Goal: Information Seeking & Learning: Learn about a topic

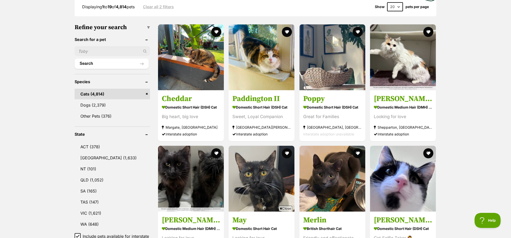
scroll to position [251, 0]
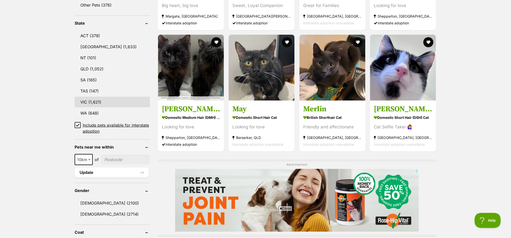
click at [83, 98] on link "VIC (1,621)" at bounding box center [112, 102] width 75 height 11
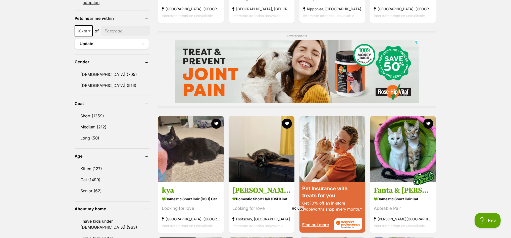
scroll to position [439, 0]
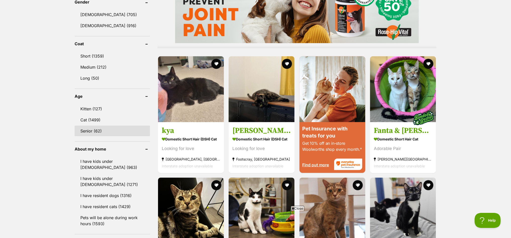
click at [97, 126] on link "Senior (62)" at bounding box center [112, 131] width 75 height 11
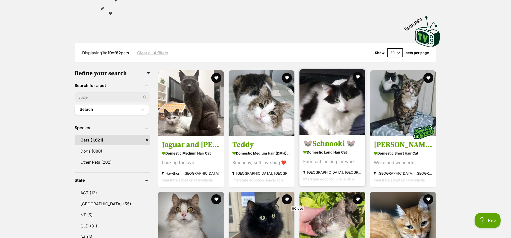
click at [340, 101] on img at bounding box center [332, 102] width 66 height 66
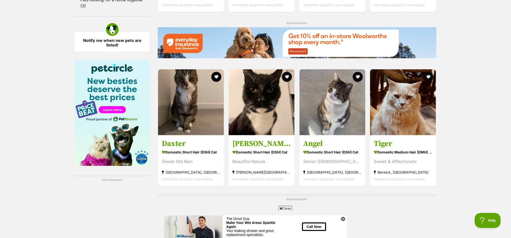
scroll to position [722, 0]
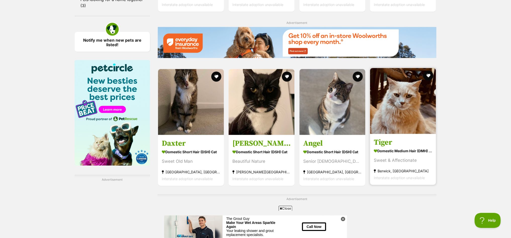
click at [413, 87] on img at bounding box center [403, 101] width 66 height 66
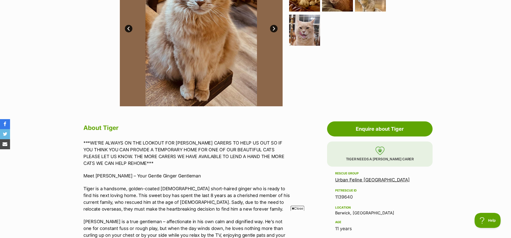
scroll to position [63, 0]
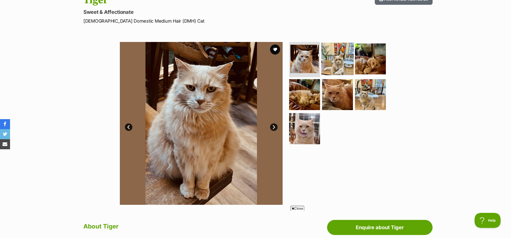
click at [331, 56] on img at bounding box center [337, 59] width 32 height 32
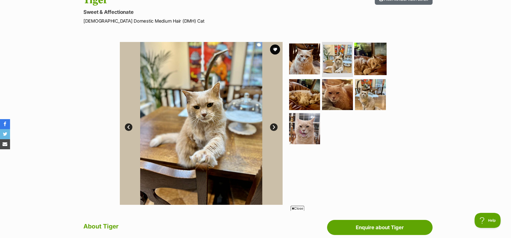
click at [371, 57] on img at bounding box center [370, 59] width 32 height 32
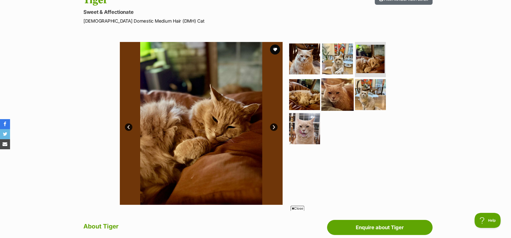
click at [336, 97] on img at bounding box center [337, 94] width 32 height 32
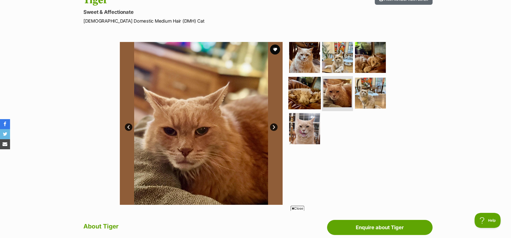
click at [308, 88] on img at bounding box center [304, 93] width 32 height 32
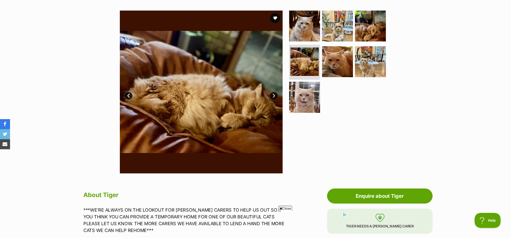
scroll to position [0, 0]
drag, startPoint x: 275, startPoint y: 89, endPoint x: 275, endPoint y: 92, distance: 2.5
click at [275, 90] on img at bounding box center [201, 92] width 163 height 163
click at [274, 93] on link "Next" at bounding box center [274, 96] width 8 height 8
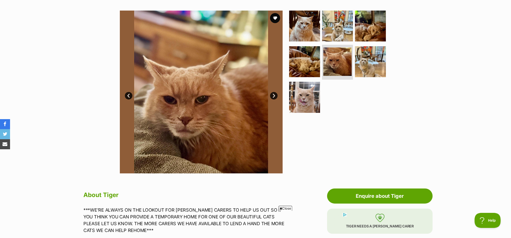
click at [274, 93] on link "Next" at bounding box center [274, 96] width 8 height 8
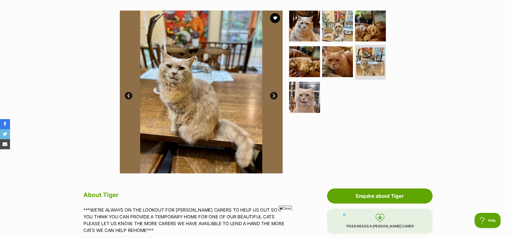
click at [274, 92] on link "Next" at bounding box center [274, 96] width 8 height 8
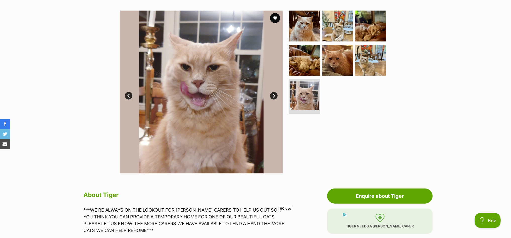
click at [274, 92] on link "Next" at bounding box center [274, 96] width 8 height 8
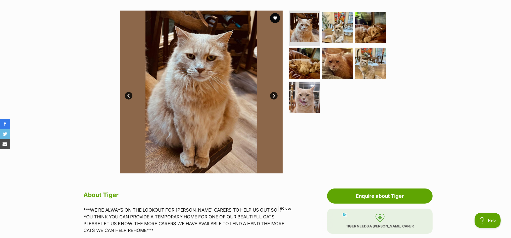
click at [274, 92] on link "Next" at bounding box center [274, 96] width 8 height 8
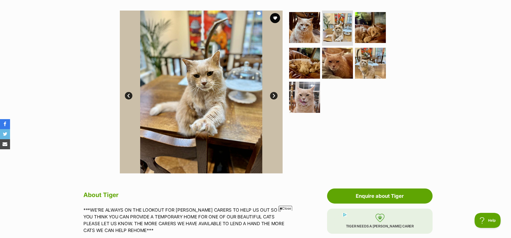
click at [274, 92] on link "Next" at bounding box center [274, 96] width 8 height 8
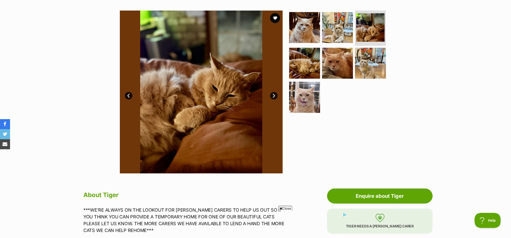
click at [274, 92] on link "Next" at bounding box center [274, 96] width 8 height 8
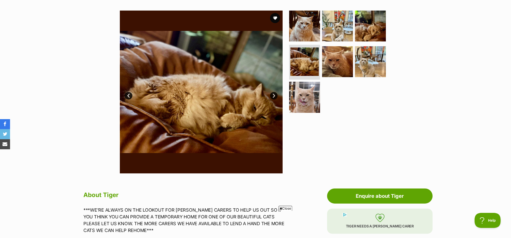
click at [274, 92] on link "Next" at bounding box center [274, 96] width 8 height 8
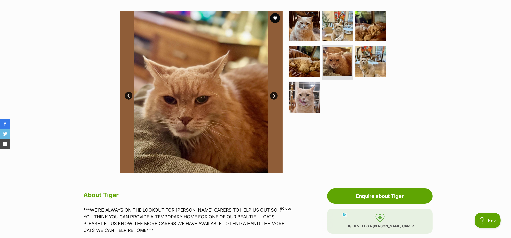
click at [274, 92] on link "Next" at bounding box center [274, 96] width 8 height 8
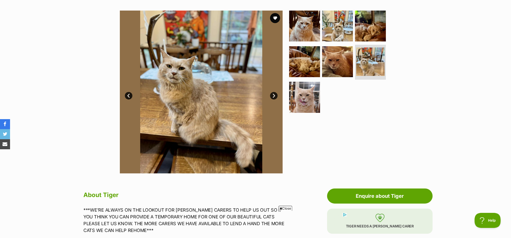
click at [274, 92] on link "Next" at bounding box center [274, 96] width 8 height 8
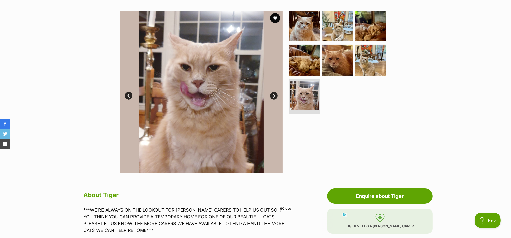
click at [274, 92] on link "Next" at bounding box center [274, 96] width 8 height 8
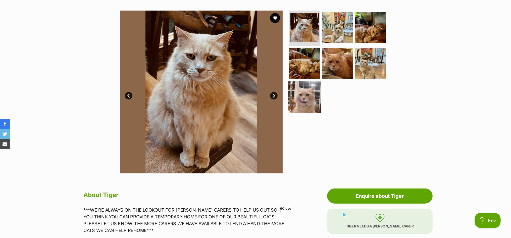
click at [303, 93] on img at bounding box center [304, 97] width 32 height 32
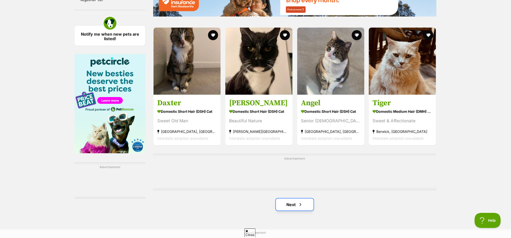
click at [293, 198] on link "Next" at bounding box center [295, 204] width 38 height 12
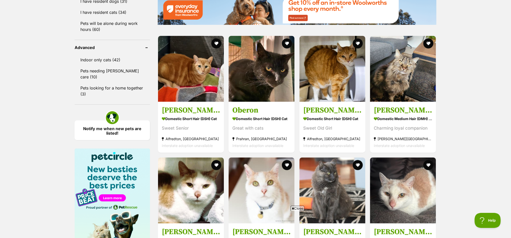
scroll to position [690, 0]
